Goal: Task Accomplishment & Management: Manage account settings

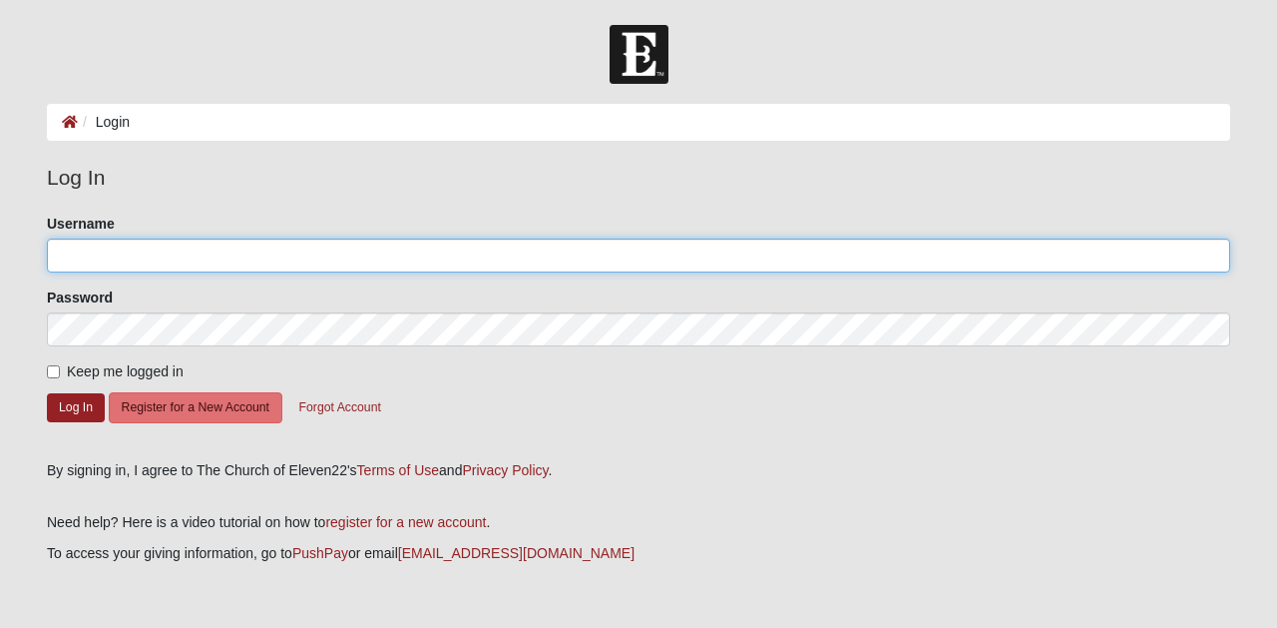
type input "sirromttocs"
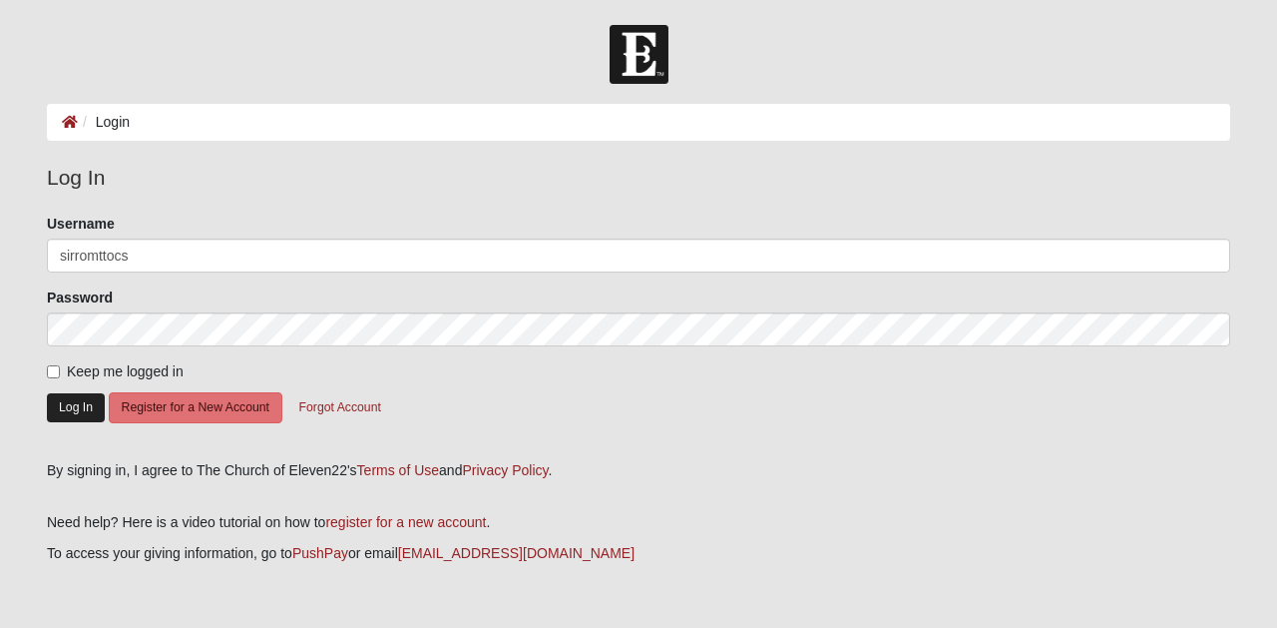
click at [84, 406] on button "Log In" at bounding box center [76, 407] width 58 height 29
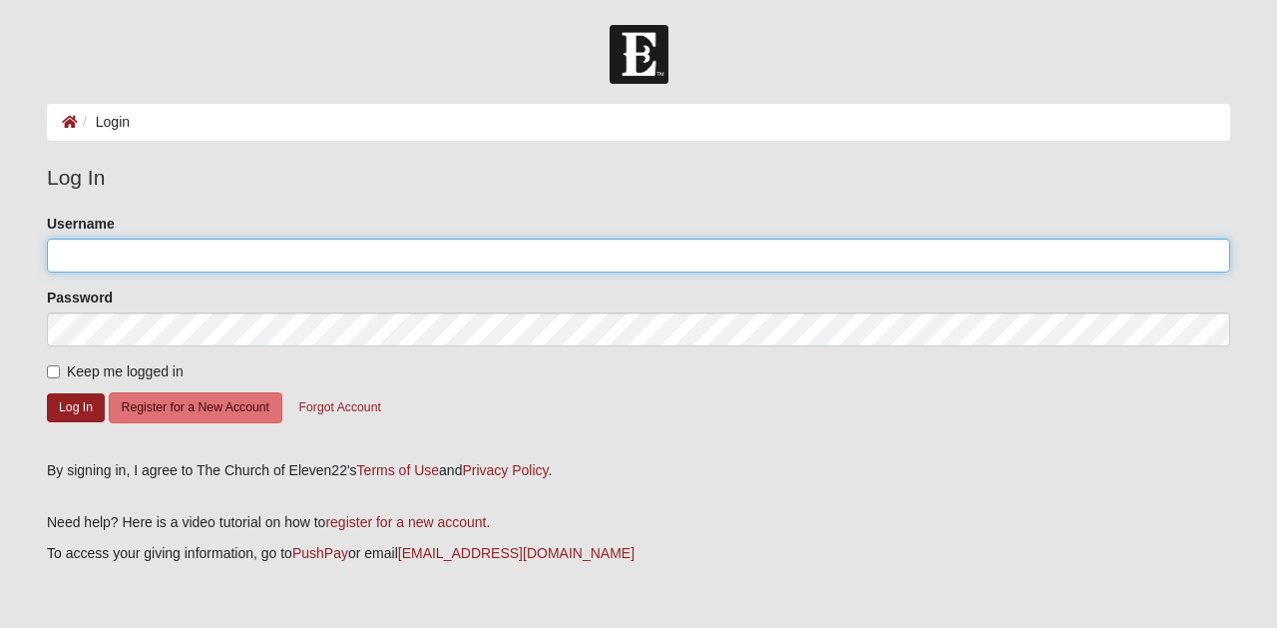
type input "sirromttocs"
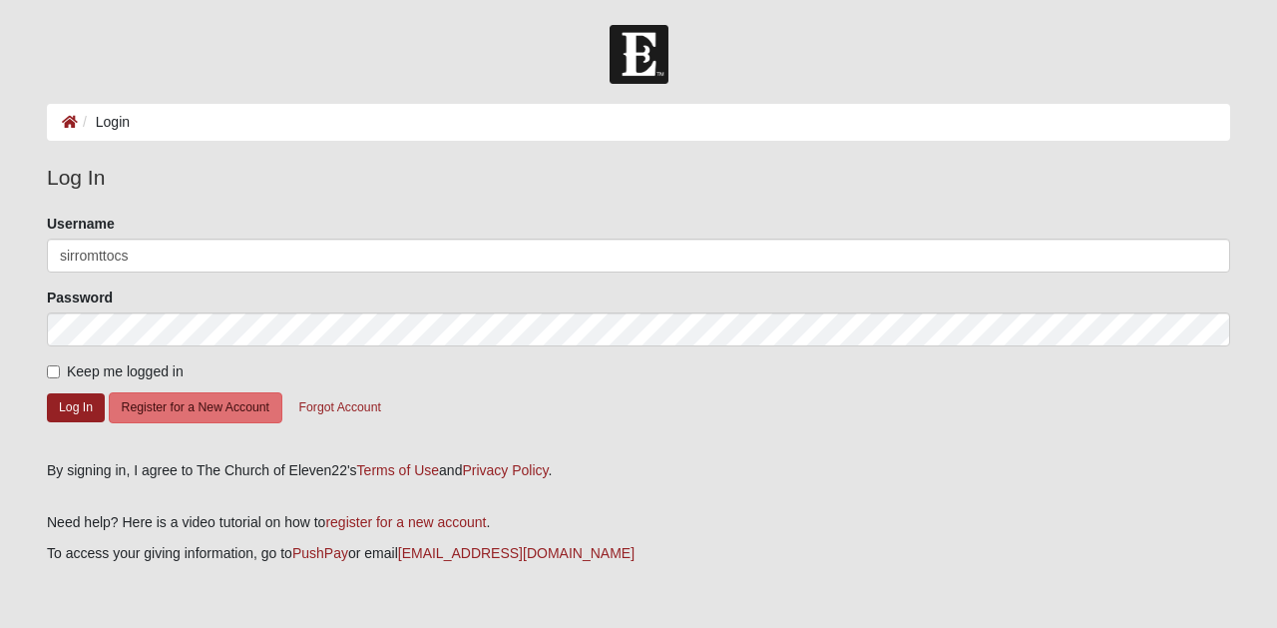
click at [52, 372] on input "Keep me logged in" at bounding box center [53, 371] width 13 height 13
checkbox input "true"
click at [61, 404] on button "Log In" at bounding box center [76, 407] width 58 height 29
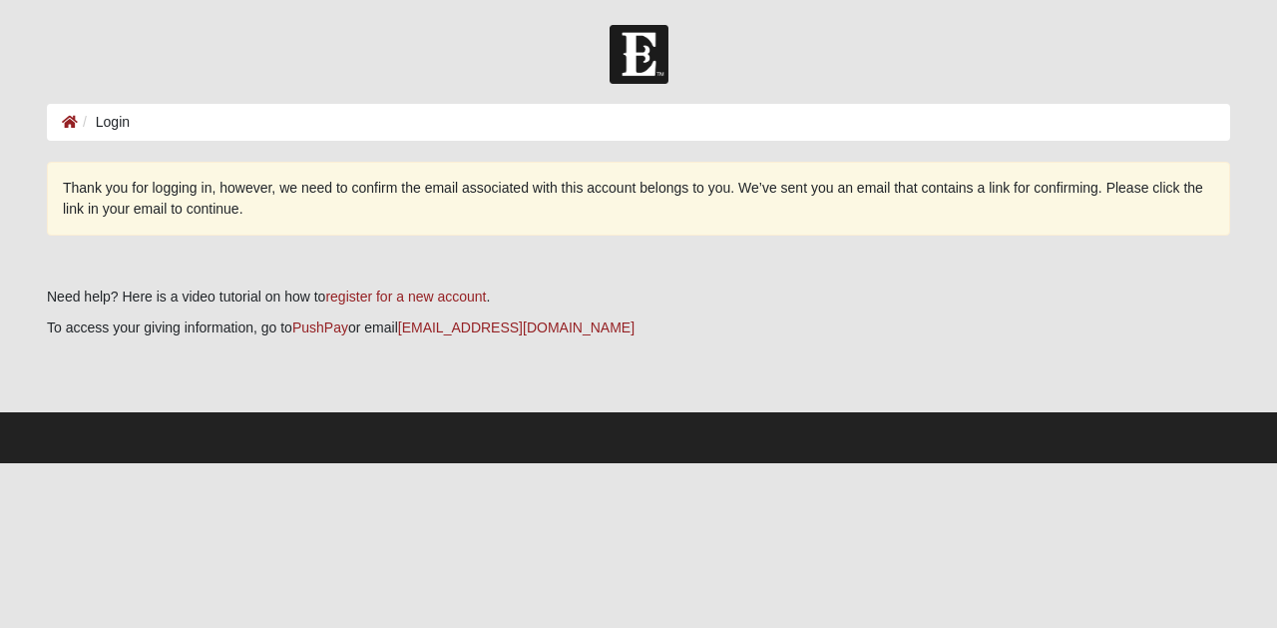
click at [163, 119] on ol "Login" at bounding box center [639, 122] width 1184 height 37
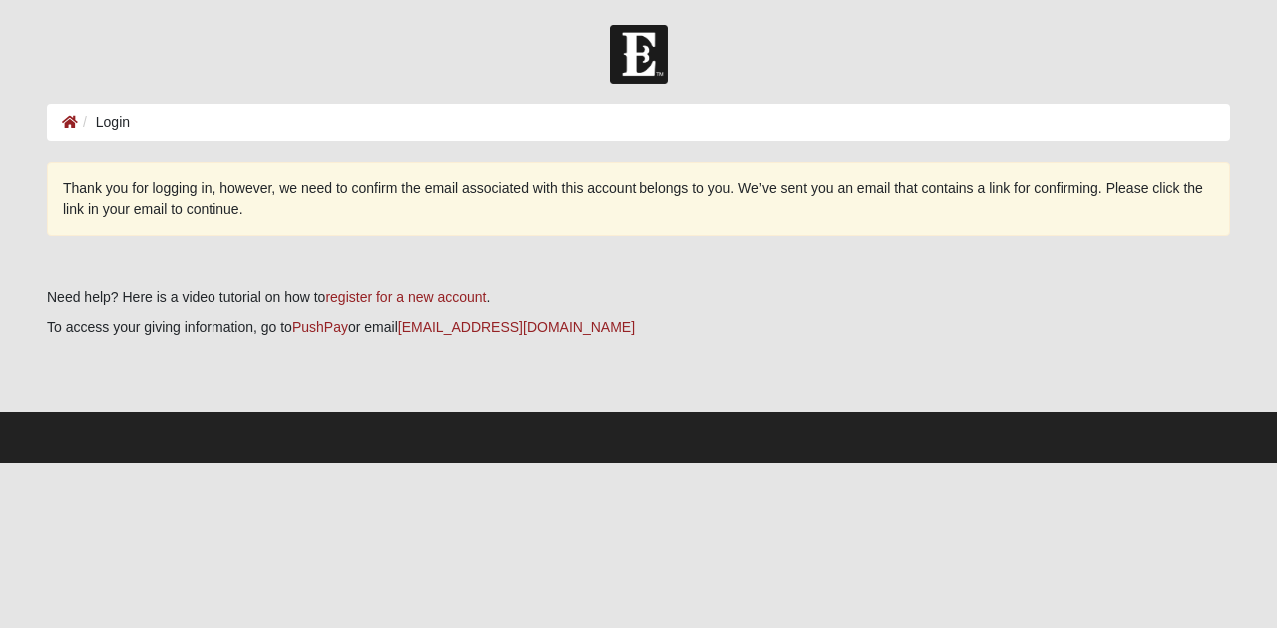
click at [228, 237] on div "Thank you for logging in, however, we need to confirm the email associated with…" at bounding box center [639, 281] width 1184 height 239
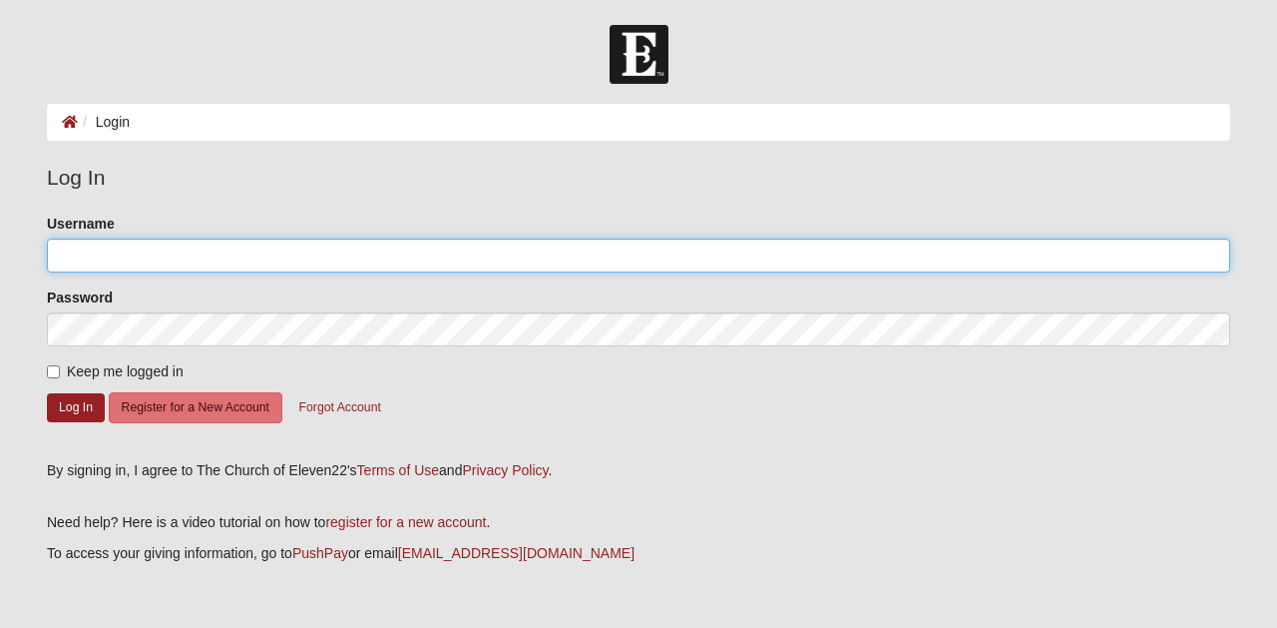
type input "sirromttocs"
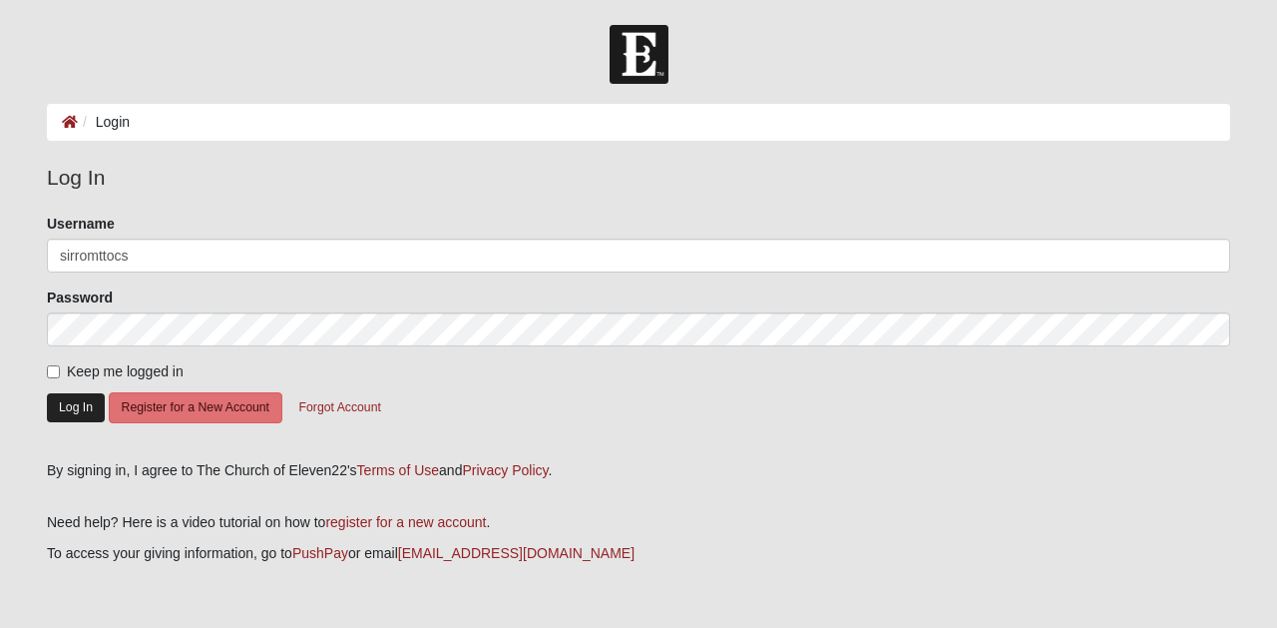
click at [82, 406] on button "Log In" at bounding box center [76, 407] width 58 height 29
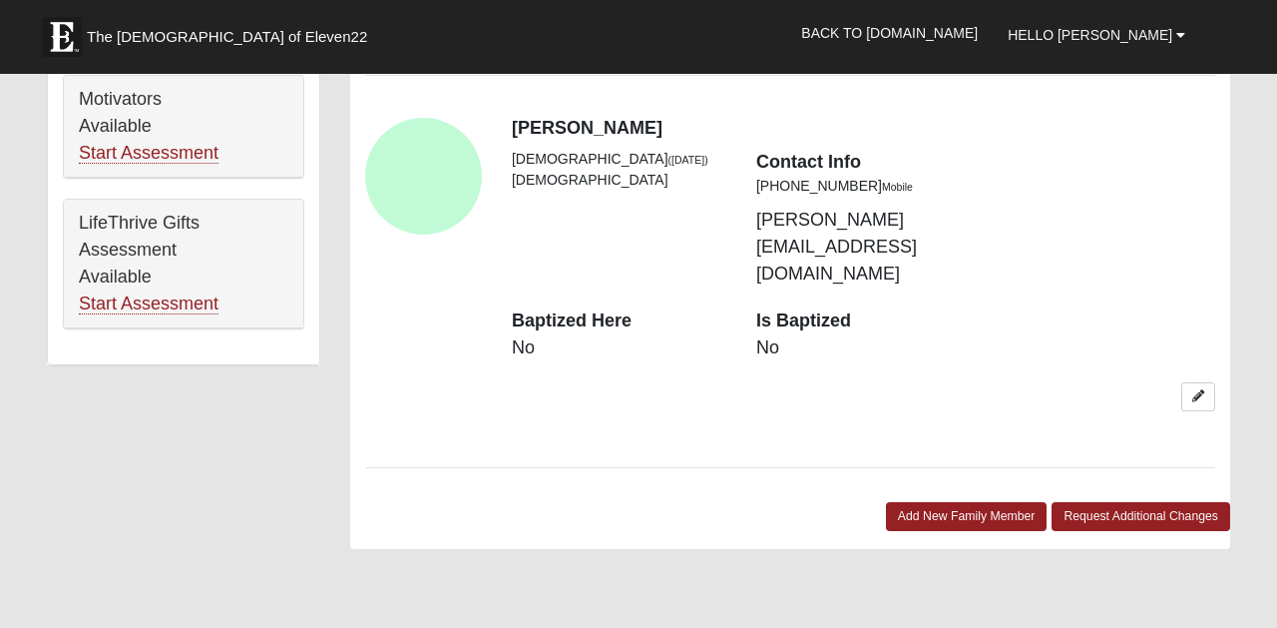
scroll to position [1345, 0]
